Goal: Task Accomplishment & Management: Manage account settings

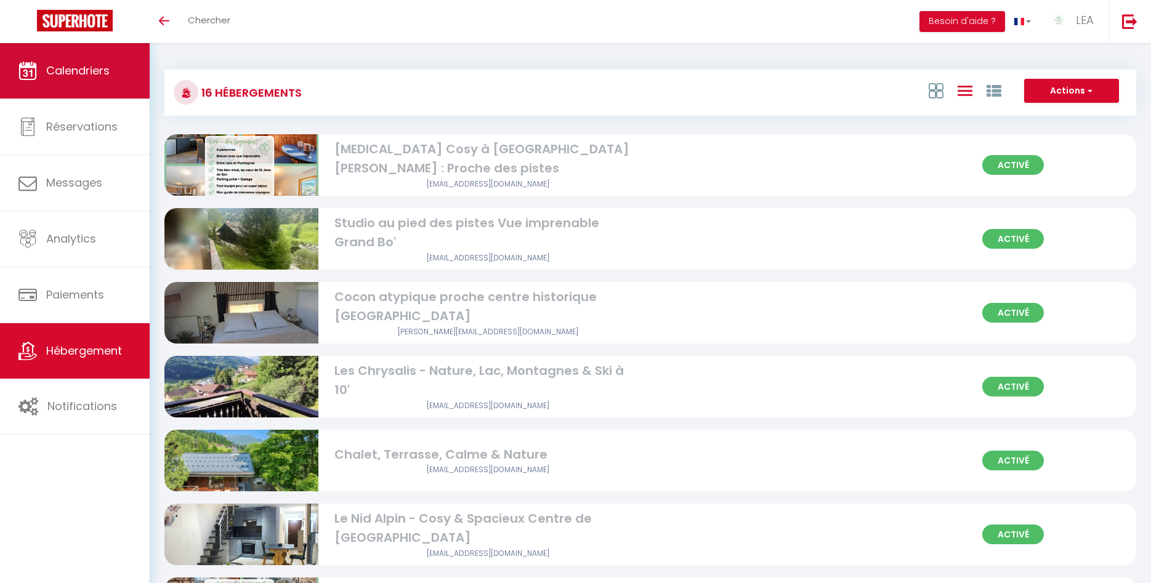
click at [78, 71] on span "Calendriers" at bounding box center [77, 70] width 63 height 15
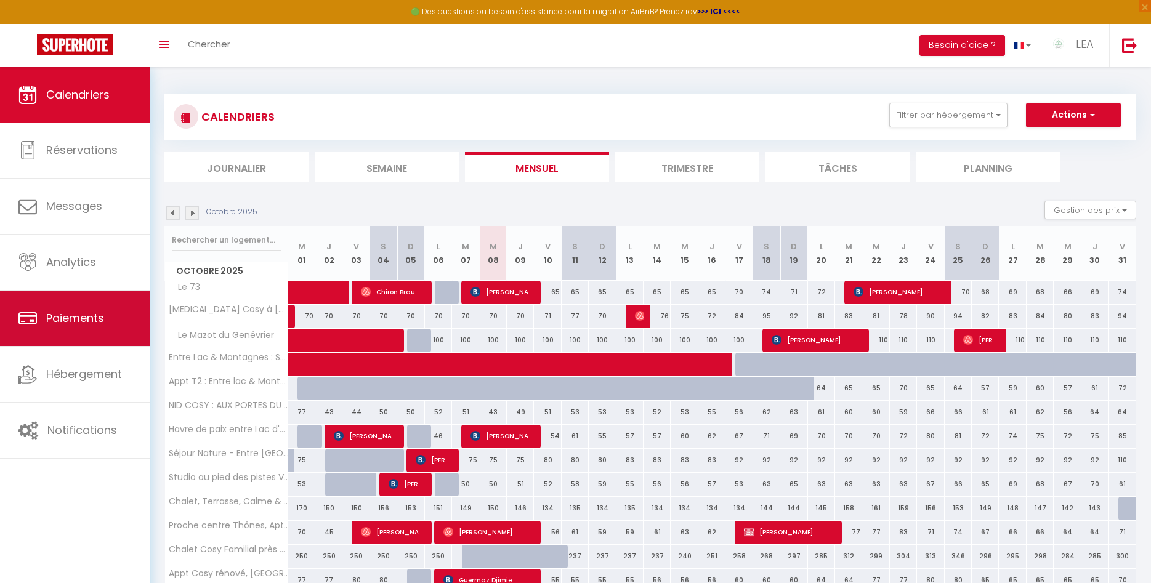
click at [81, 319] on span "Paiements" at bounding box center [75, 317] width 58 height 15
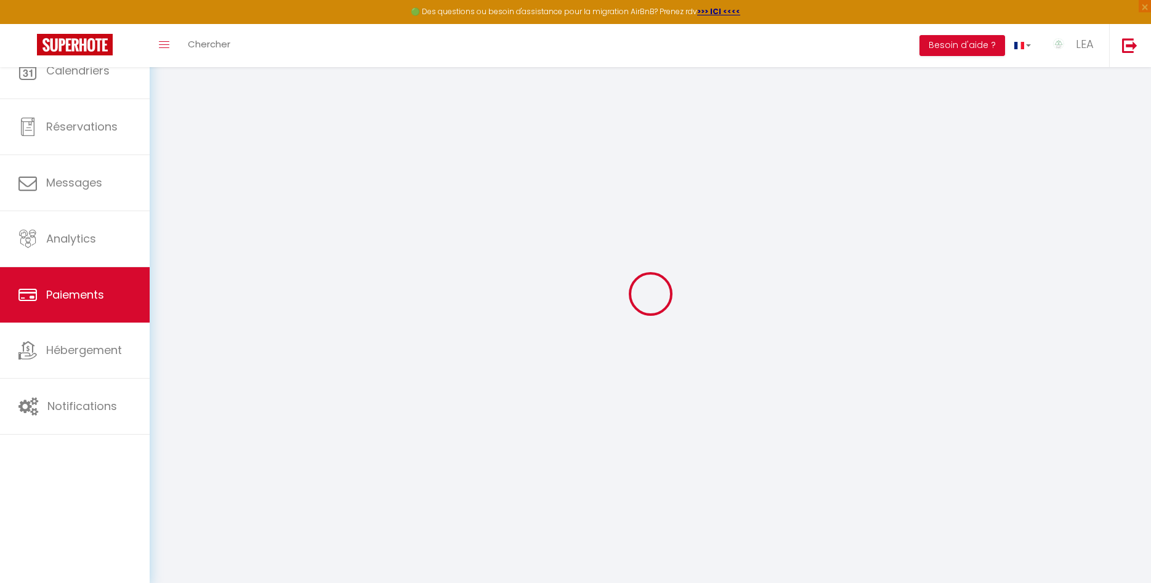
select select "2"
select select "0"
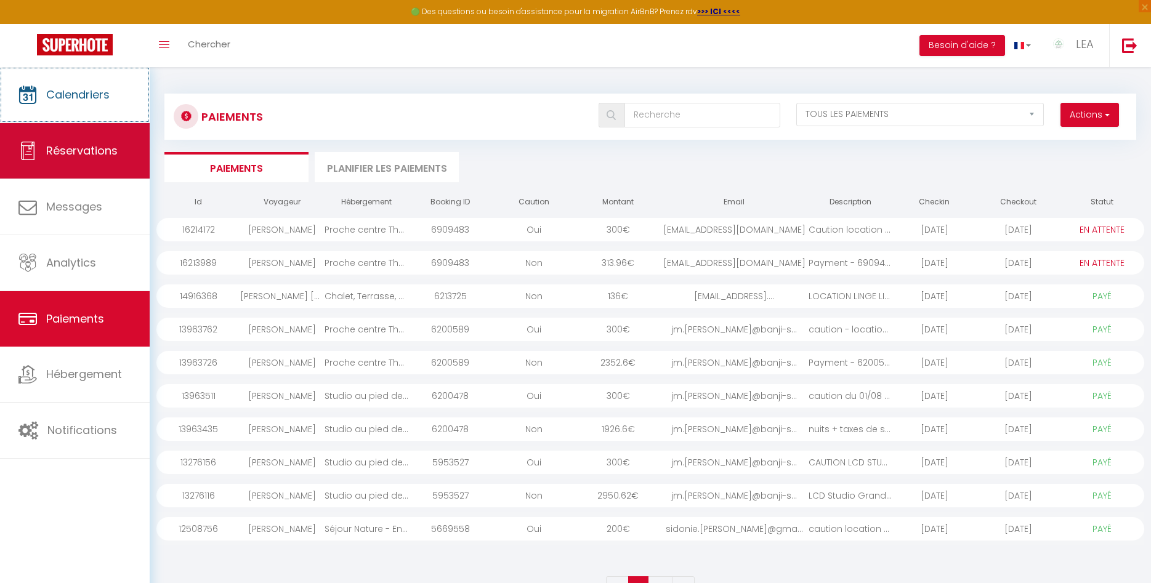
click at [76, 98] on span "Calendriers" at bounding box center [77, 94] width 63 height 15
